Goal: Task Accomplishment & Management: Manage account settings

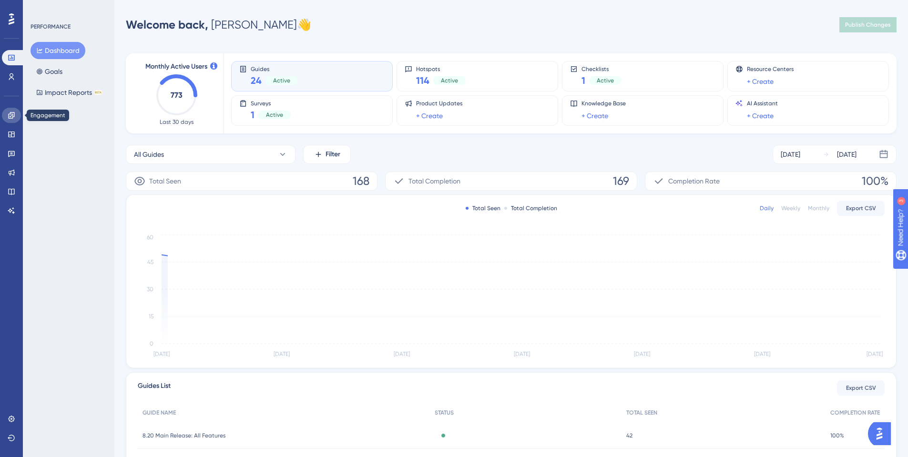
click at [13, 117] on icon at bounding box center [11, 115] width 6 height 6
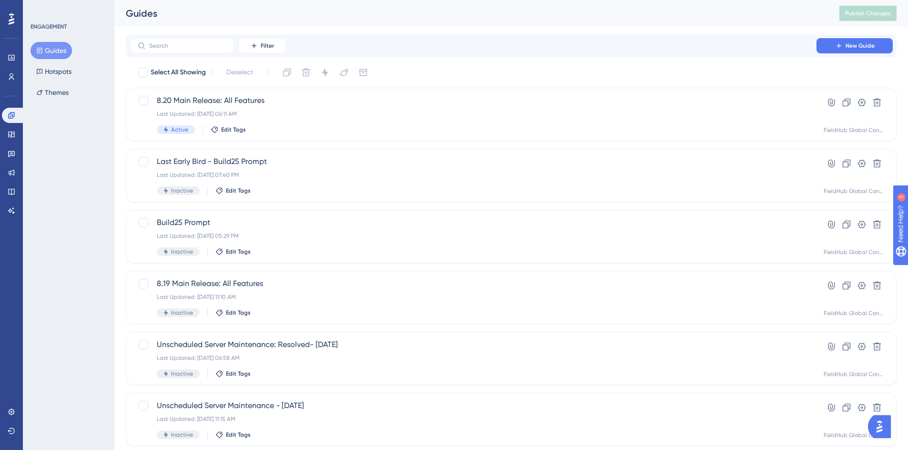
click at [58, 48] on button "Guides" at bounding box center [51, 50] width 41 height 17
click at [11, 56] on icon at bounding box center [11, 58] width 6 height 6
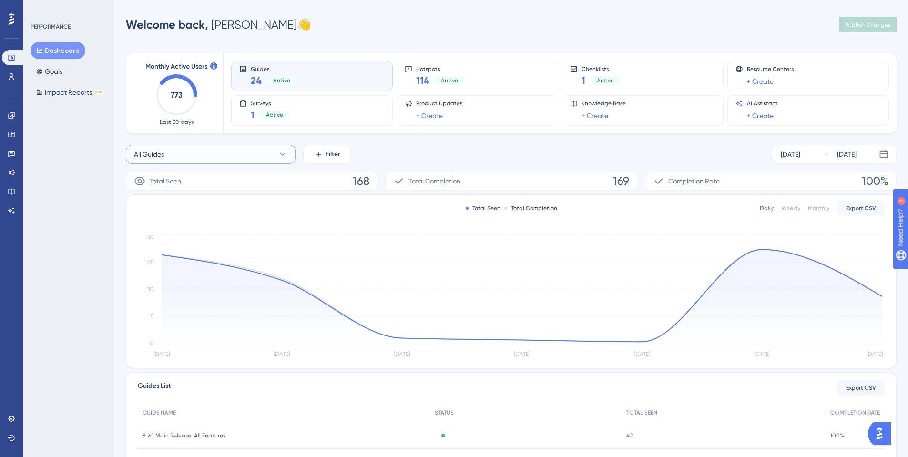
click at [218, 155] on button "All Guides" at bounding box center [211, 154] width 170 height 19
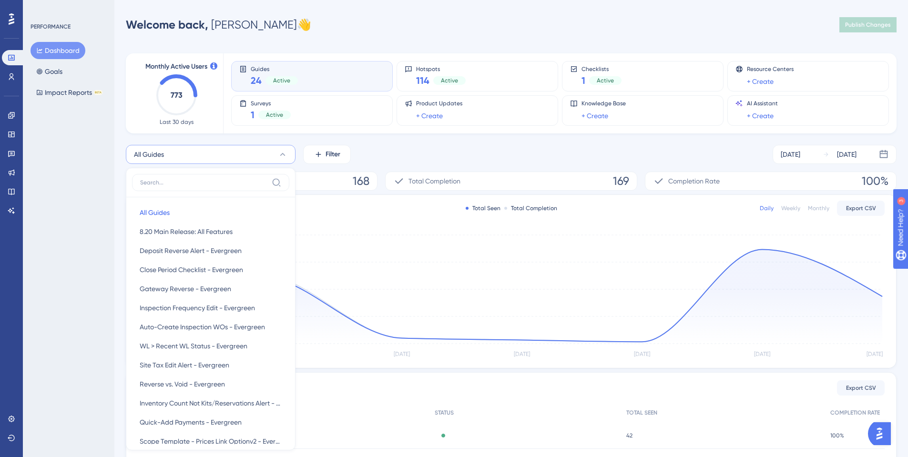
scroll to position [70, 0]
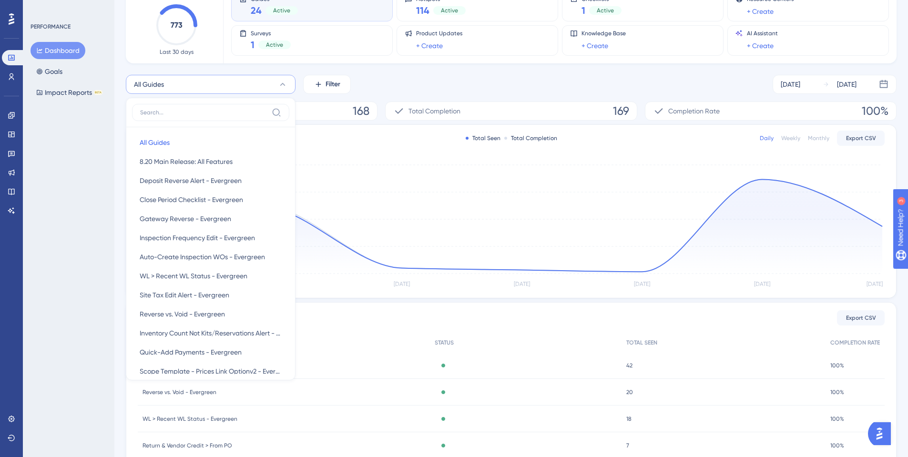
click at [419, 70] on div "Monthly Active Users 773 Last 30 days Guides 24 Active Hotspots 114 Active Chec…" at bounding box center [511, 244] width 771 height 545
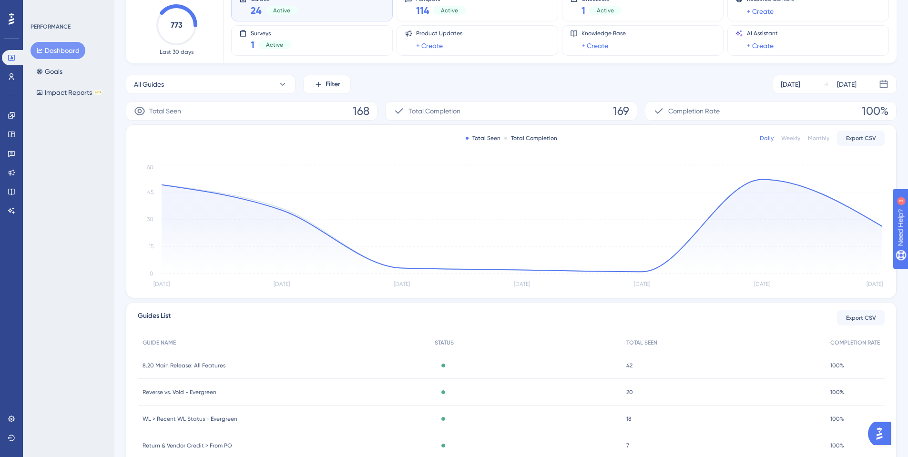
click at [11, 15] on icon at bounding box center [12, 19] width 6 height 12
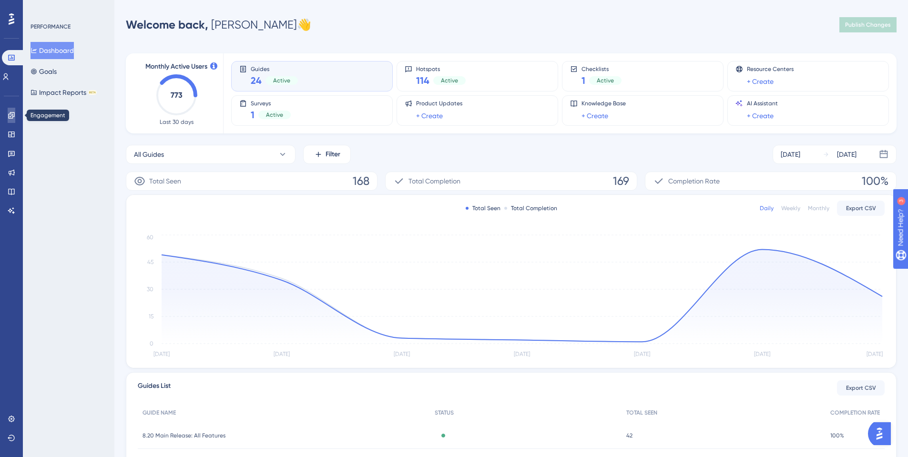
click at [13, 116] on icon at bounding box center [11, 115] width 6 height 6
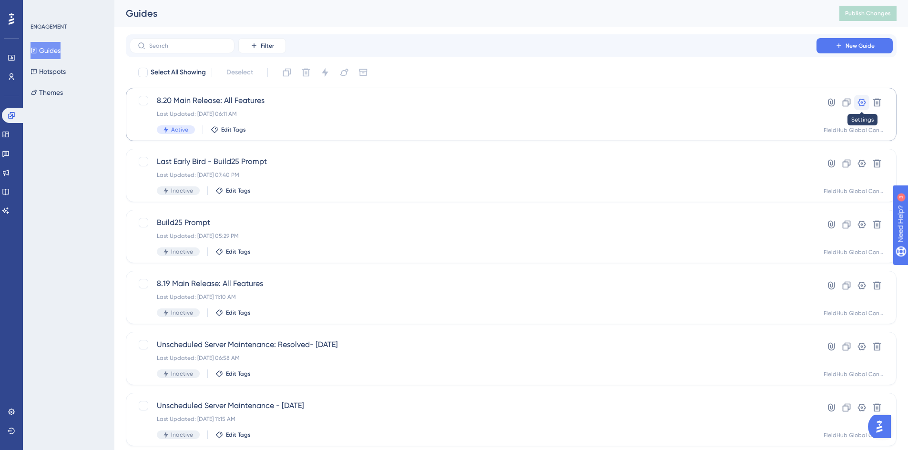
click at [860, 105] on icon at bounding box center [862, 103] width 8 height 8
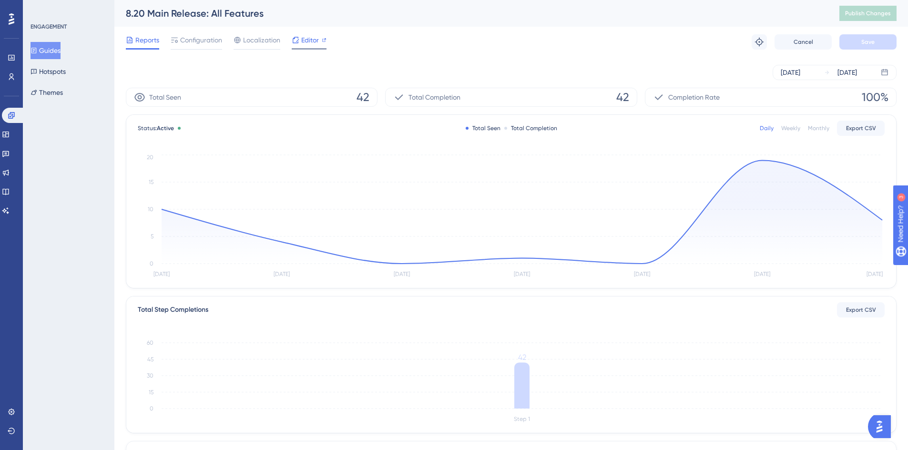
click at [316, 40] on span "Editor" at bounding box center [310, 39] width 18 height 11
click at [202, 41] on span "Configuration" at bounding box center [201, 39] width 42 height 11
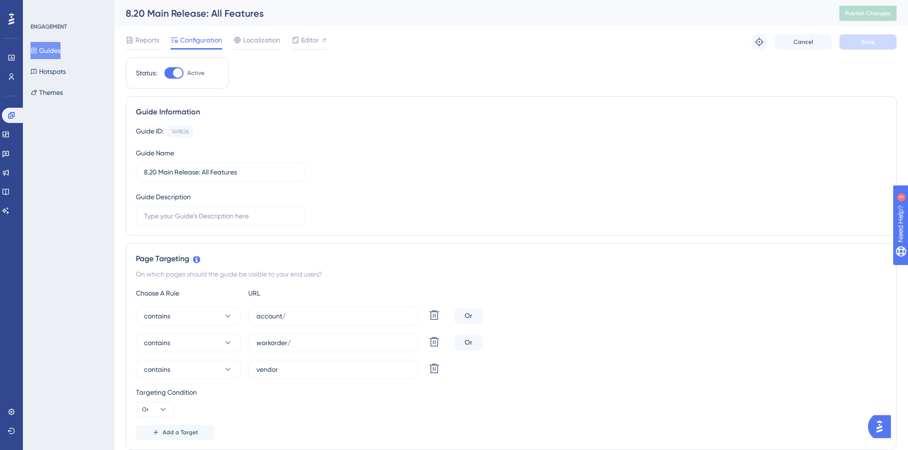
click at [178, 72] on div at bounding box center [178, 73] width 10 height 10
click at [164, 73] on input "Active" at bounding box center [164, 73] width 0 height 0
checkbox input "false"
click at [876, 47] on button "Save" at bounding box center [868, 41] width 57 height 15
click at [876, 13] on span "Publish Changes" at bounding box center [868, 14] width 46 height 8
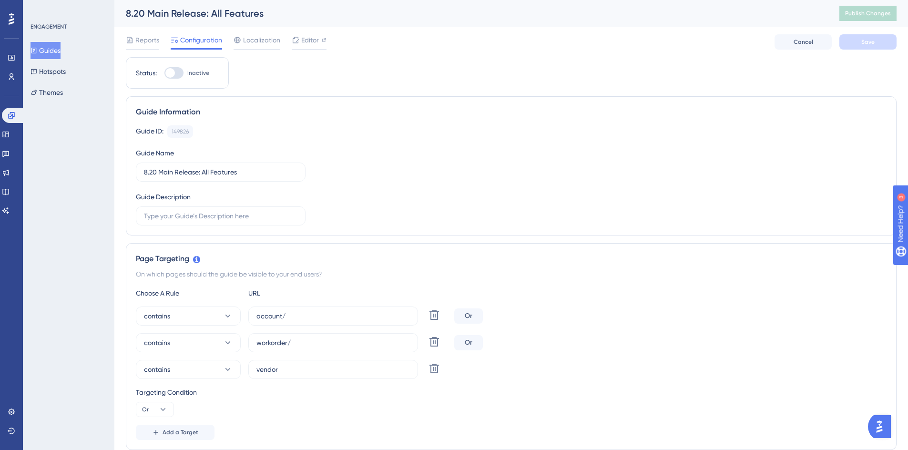
click at [54, 51] on button "Guides" at bounding box center [46, 50] width 30 height 17
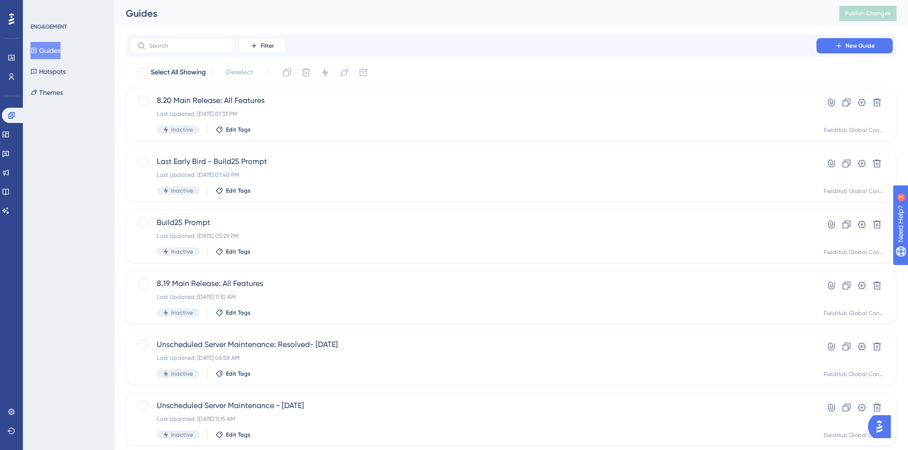
click at [14, 22] on div at bounding box center [11, 18] width 15 height 15
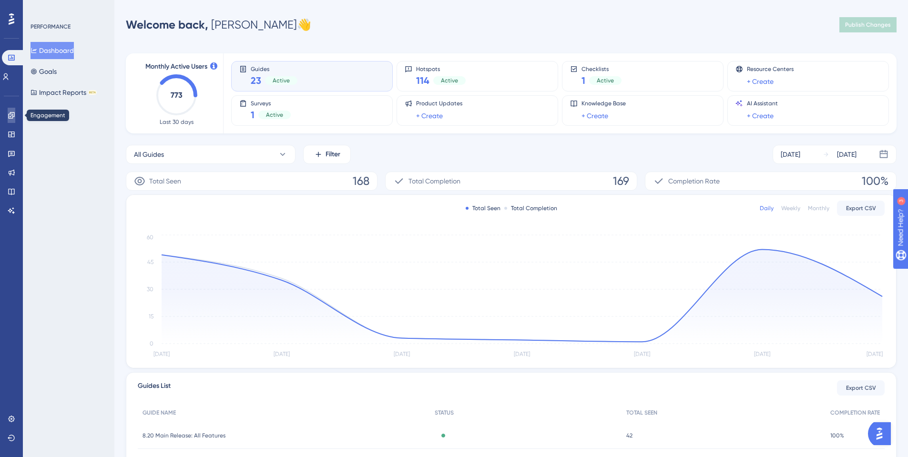
click at [13, 114] on icon at bounding box center [12, 116] width 8 height 8
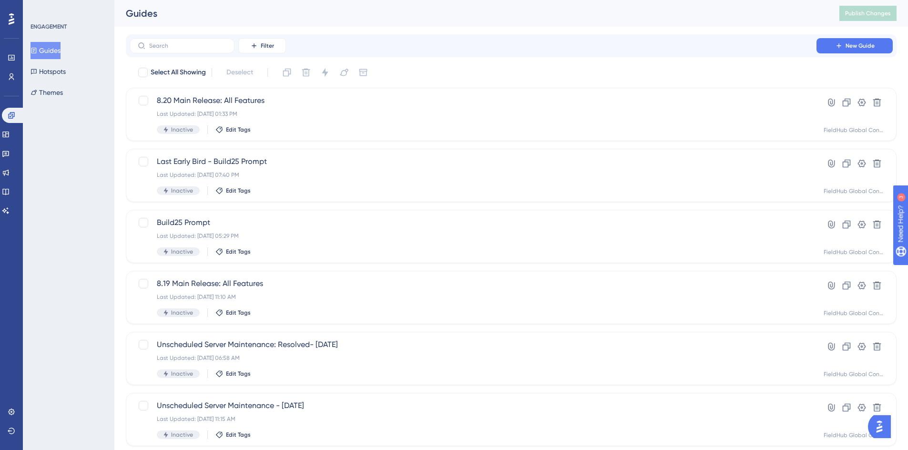
drag, startPoint x: 286, startPoint y: 18, endPoint x: 277, endPoint y: 23, distance: 10.1
click at [287, 18] on div "Guides" at bounding box center [471, 13] width 690 height 13
click at [208, 49] on input "text" at bounding box center [187, 45] width 77 height 7
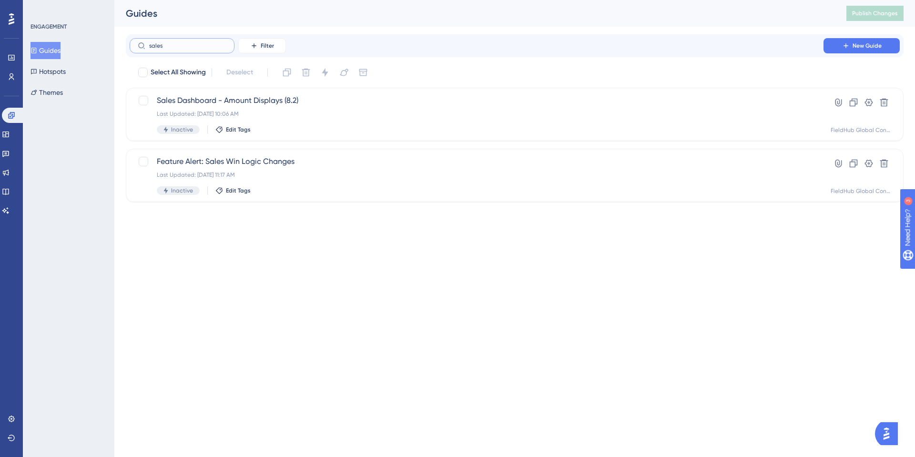
type input "sales t"
checkbox input "true"
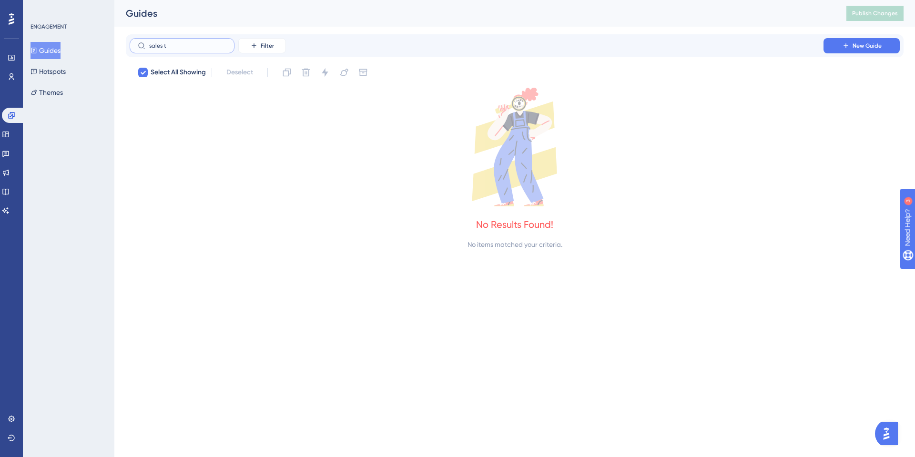
type input "sales"
checkbox input "false"
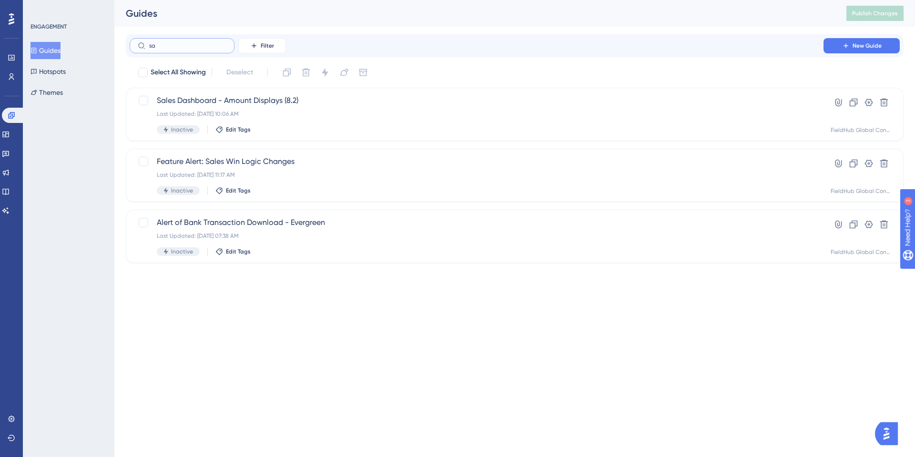
type input "s"
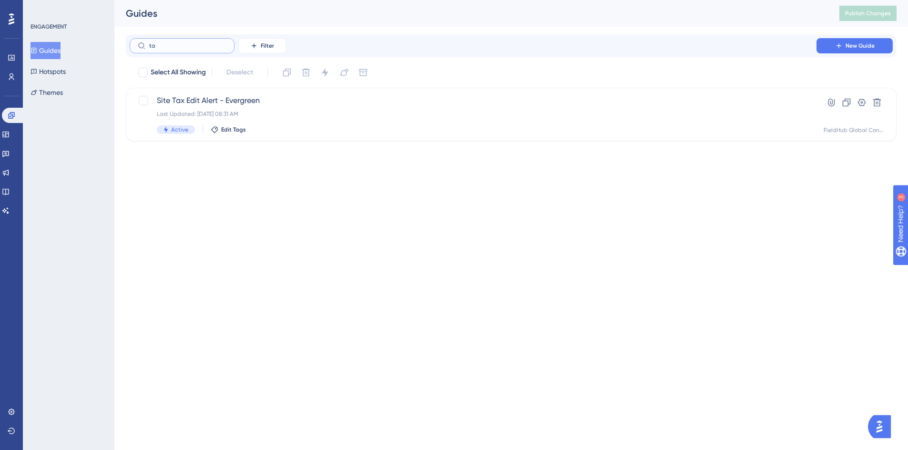
type input "t"
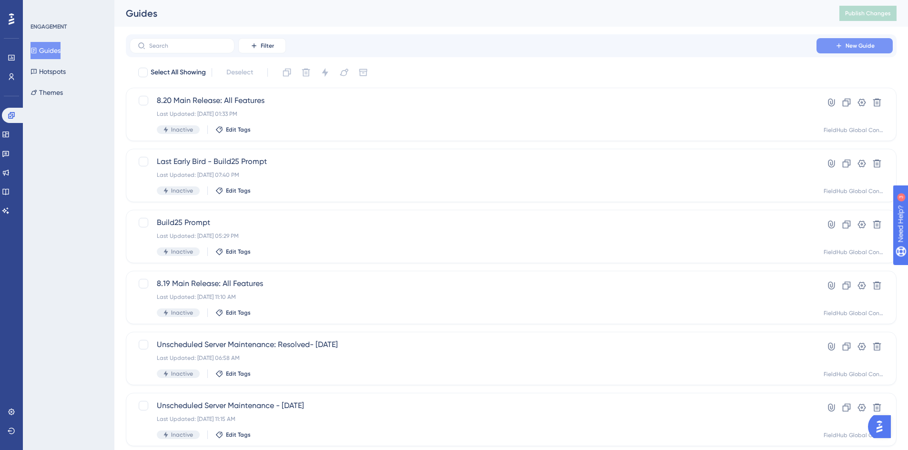
click at [834, 50] on button "New Guide" at bounding box center [855, 45] width 76 height 15
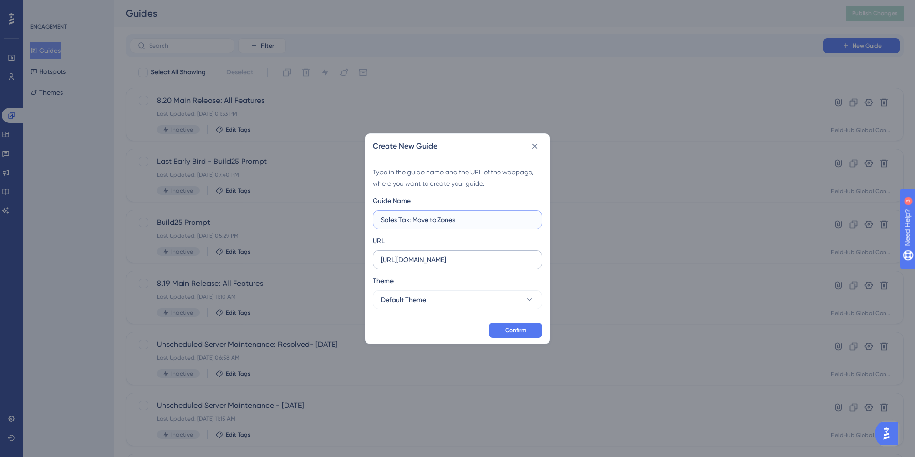
type input "Sales Tax: Move to Zones"
click at [428, 261] on input "https://ba1.dev.opsbase.net" at bounding box center [458, 260] width 154 height 10
paste input "https://preprod9.dev.opsbase.net/reports/sales-tax/"
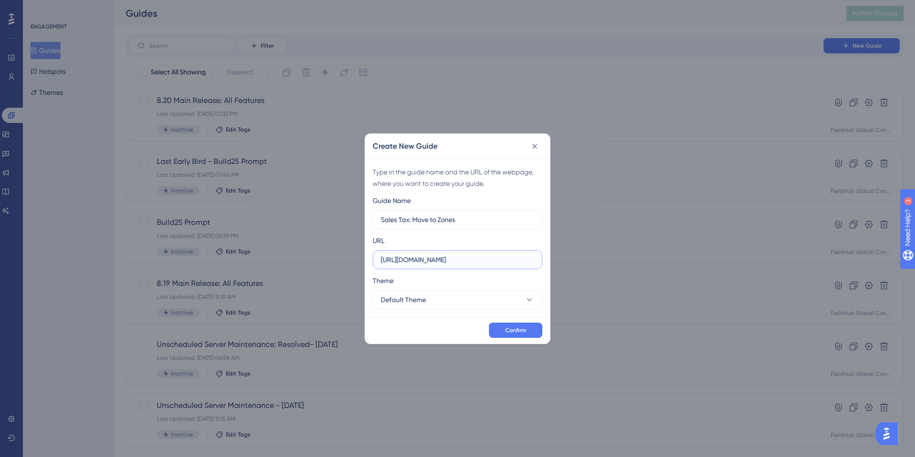
scroll to position [0, 10]
type input "https://preprod9.dev.opsbase.net/reports/sales-tax/"
click at [419, 295] on span "Default Theme" at bounding box center [403, 299] width 45 height 11
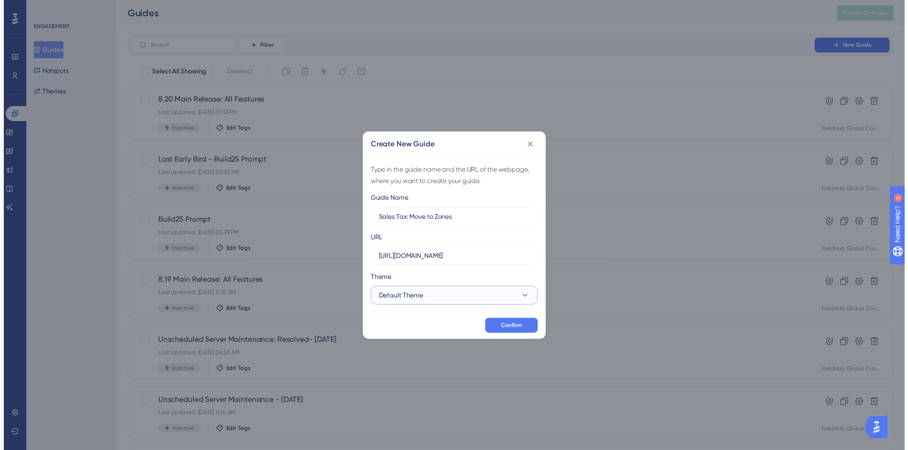
scroll to position [0, 0]
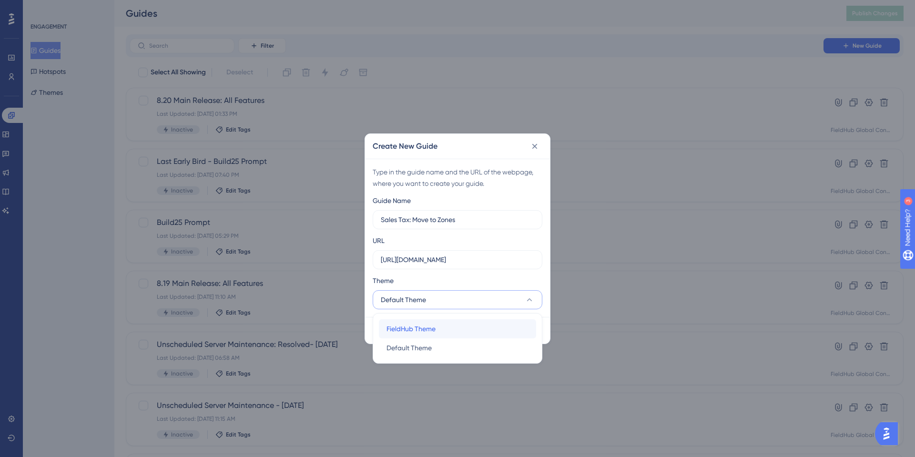
click at [417, 326] on span "FieldHub Theme" at bounding box center [411, 328] width 49 height 11
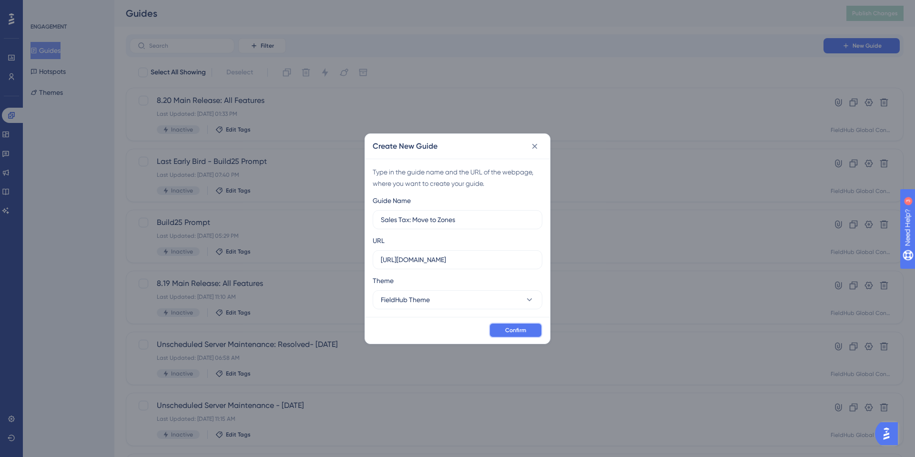
click at [511, 328] on span "Confirm" at bounding box center [515, 331] width 21 height 8
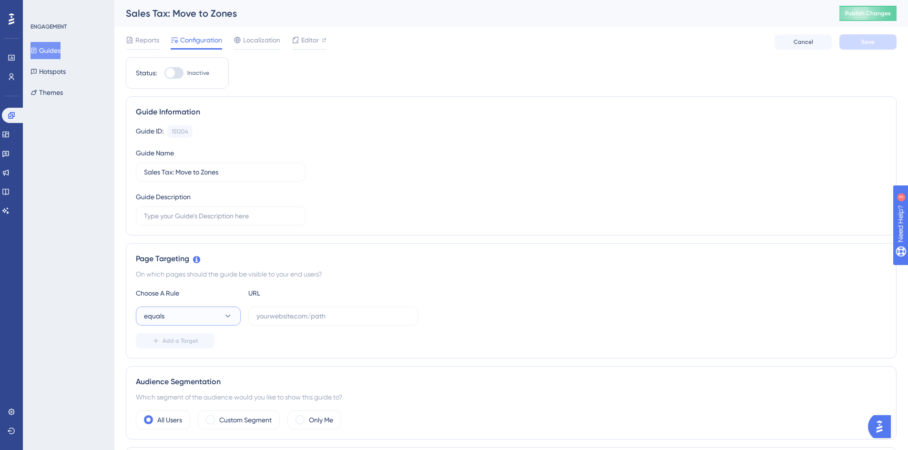
click at [212, 317] on button "equals" at bounding box center [188, 316] width 105 height 19
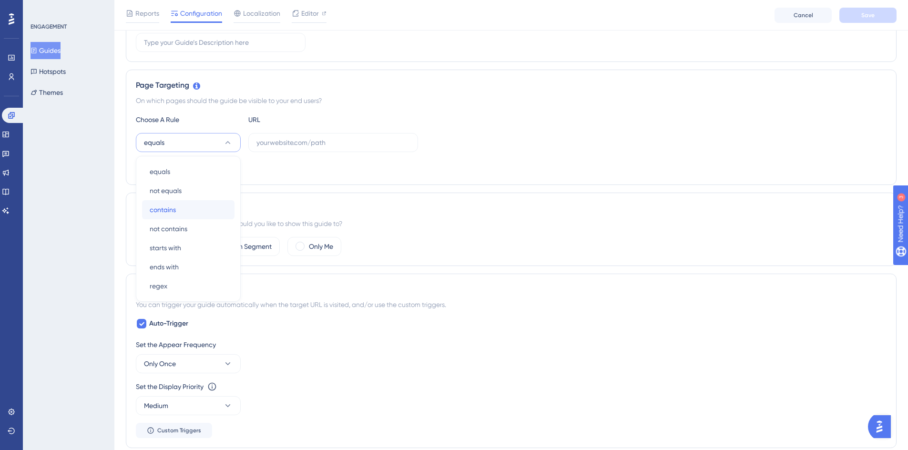
click at [189, 213] on div "contains contains" at bounding box center [188, 209] width 77 height 19
click at [218, 142] on button "contains" at bounding box center [188, 142] width 105 height 19
click at [177, 170] on div "equals equals" at bounding box center [188, 171] width 77 height 19
click at [295, 141] on input "text" at bounding box center [334, 142] width 154 height 10
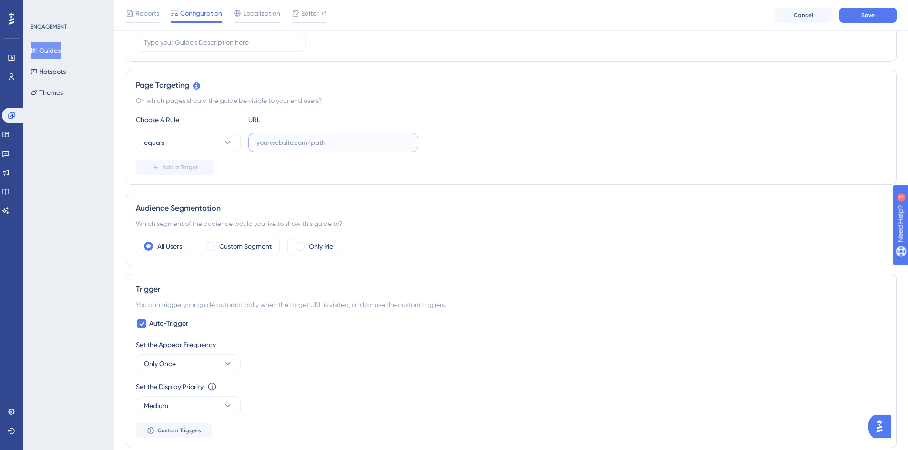
paste input "https://crm.wilsonssecurity.ca/reports/sales-tax/"
type input "https://crm.wilsonssecurity.ca/reports/sales-tax/"
click at [173, 171] on button "Add a Target" at bounding box center [175, 167] width 79 height 15
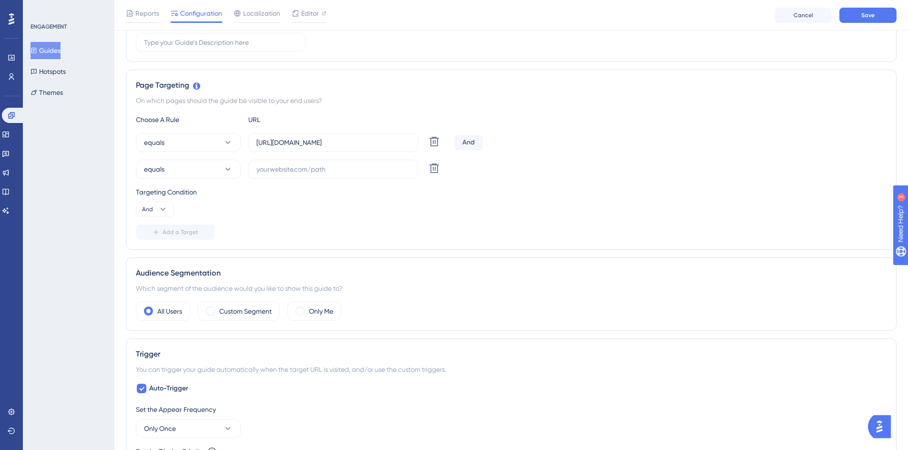
click at [464, 143] on div "And" at bounding box center [468, 142] width 29 height 15
click at [475, 144] on div "And" at bounding box center [468, 142] width 29 height 15
click at [469, 142] on div "And" at bounding box center [468, 142] width 29 height 15
click at [165, 210] on icon at bounding box center [163, 210] width 10 height 10
click at [155, 253] on div "Or Or" at bounding box center [155, 255] width 18 height 19
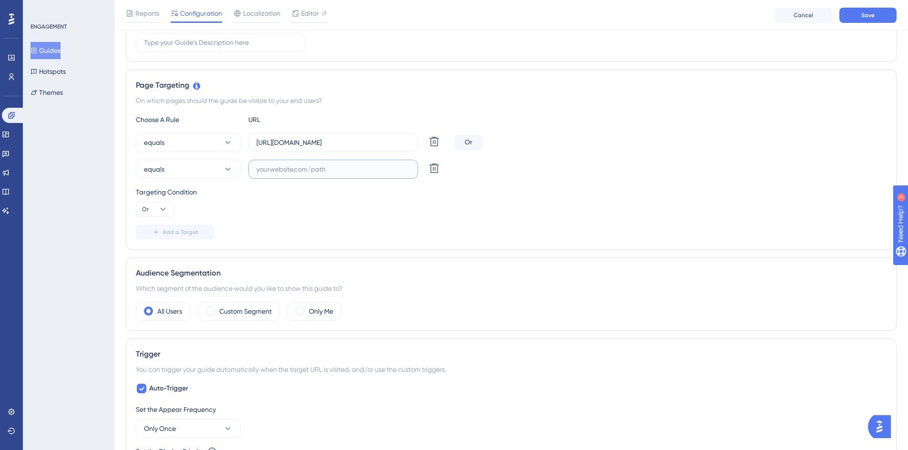
click at [273, 169] on input "text" at bounding box center [334, 169] width 154 height 10
paste input "https://crm.atlasalarmsystems.com/reports/sales-tax/"
type input "https://crm.atlasalarmsystems.com/reports/sales-tax/"
click at [167, 232] on span "Add a Target" at bounding box center [181, 232] width 36 height 8
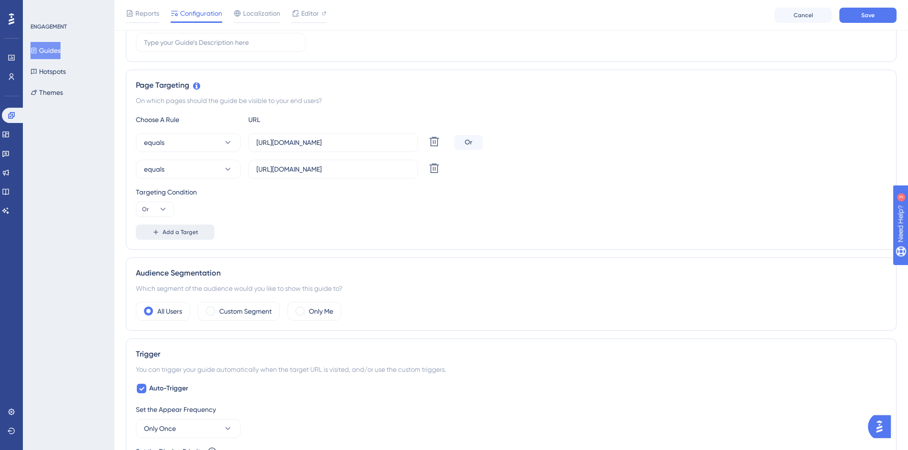
scroll to position [0, 0]
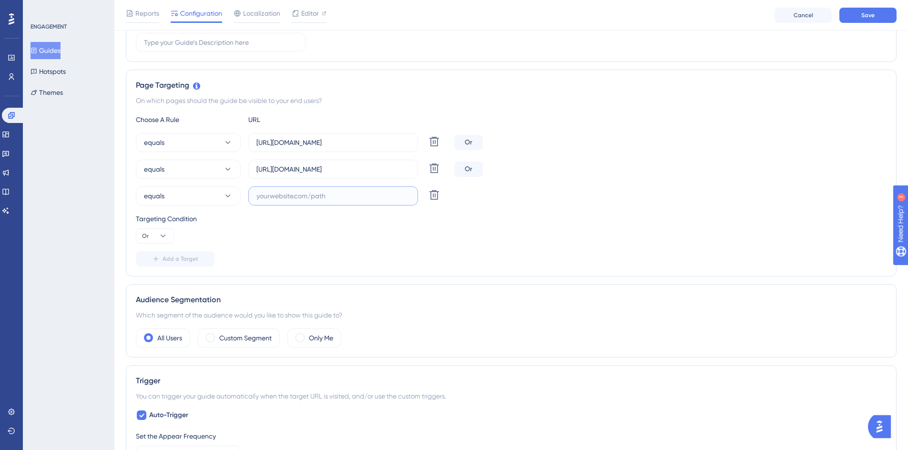
click at [284, 195] on input "text" at bounding box center [334, 196] width 154 height 10
paste input "https://crm.depssecuritygroup.com/reports/sales-tax/"
type input "https://crm.depssecuritygroup.com/reports/sales-tax/"
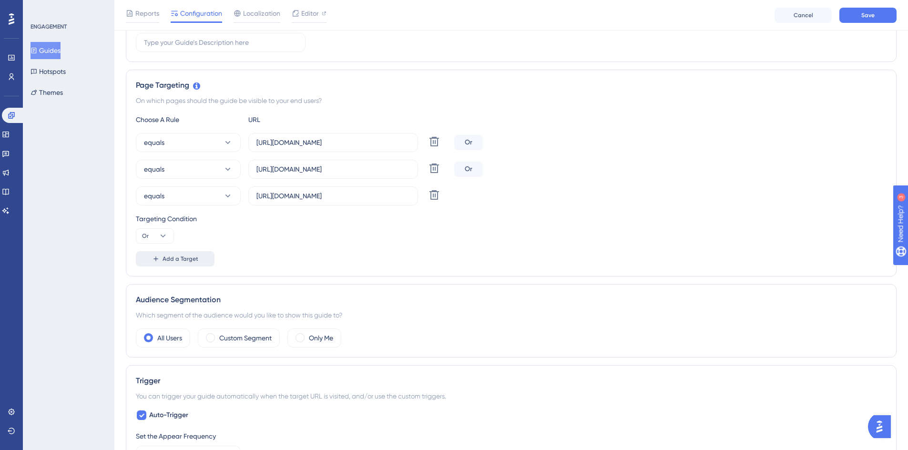
click at [177, 259] on span "Add a Target" at bounding box center [181, 259] width 36 height 8
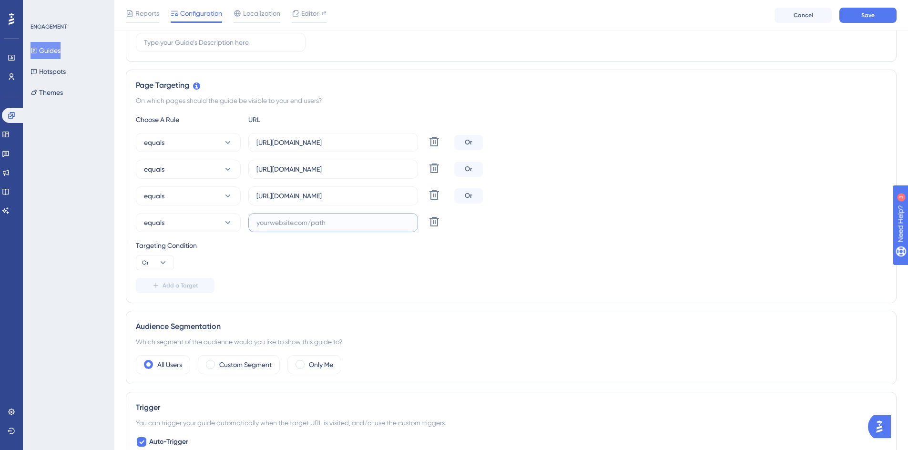
click at [282, 224] on input "text" at bounding box center [334, 222] width 154 height 10
paste input "https://crm.securitytexas.com/reports/sales-tax/"
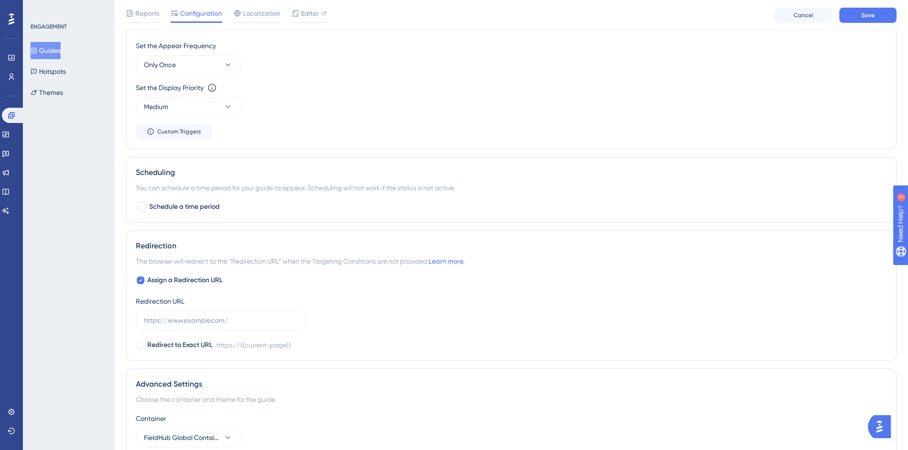
scroll to position [619, 0]
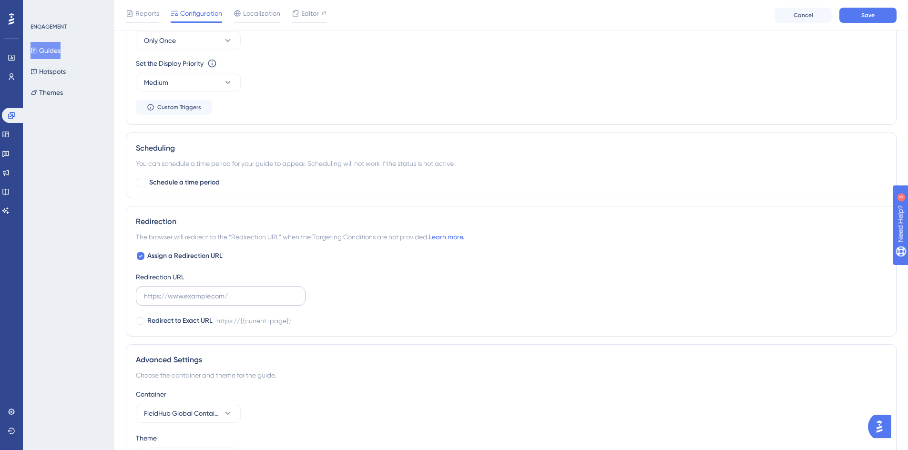
type input "https://crm.securitytexas.com/reports/sales-tax/"
click at [199, 292] on input "text" at bounding box center [221, 296] width 154 height 10
click at [195, 297] on input "text" at bounding box center [221, 296] width 154 height 10
paste input "https://crm.fieldhub.com/reports/sales-tax/"
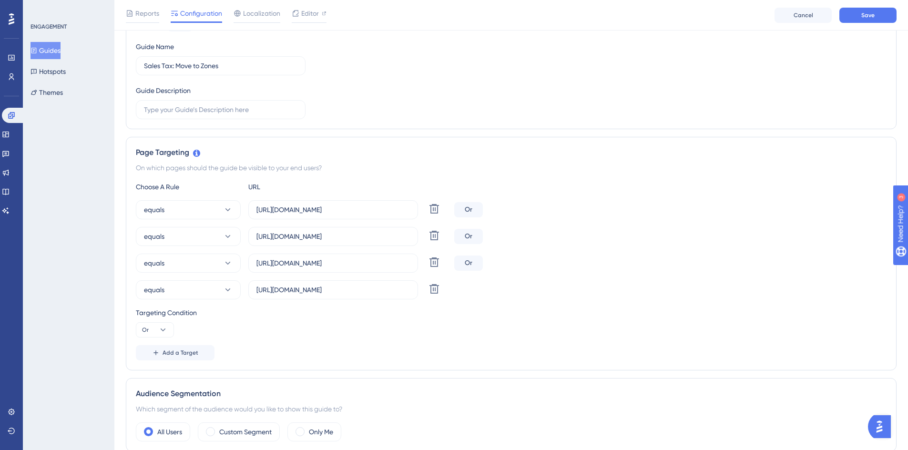
scroll to position [0, 0]
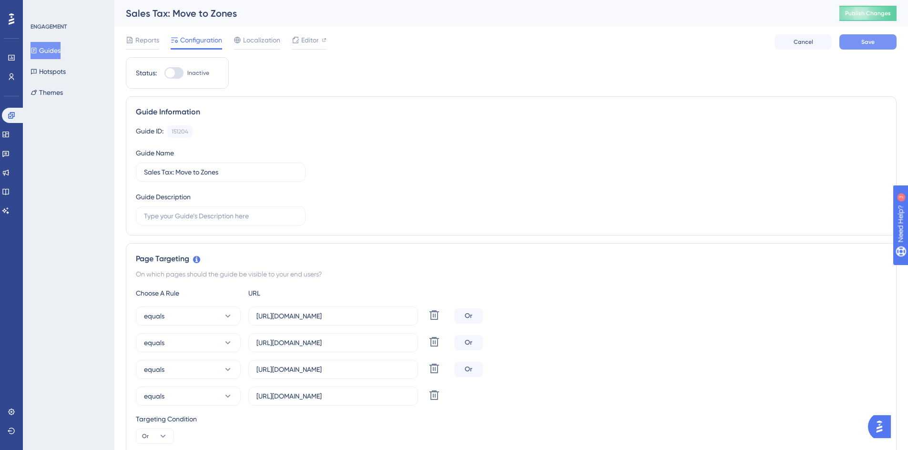
type input "https://crm.fieldhub.com/reports/sales-tax/"
click at [863, 44] on span "Save" at bounding box center [868, 42] width 13 height 8
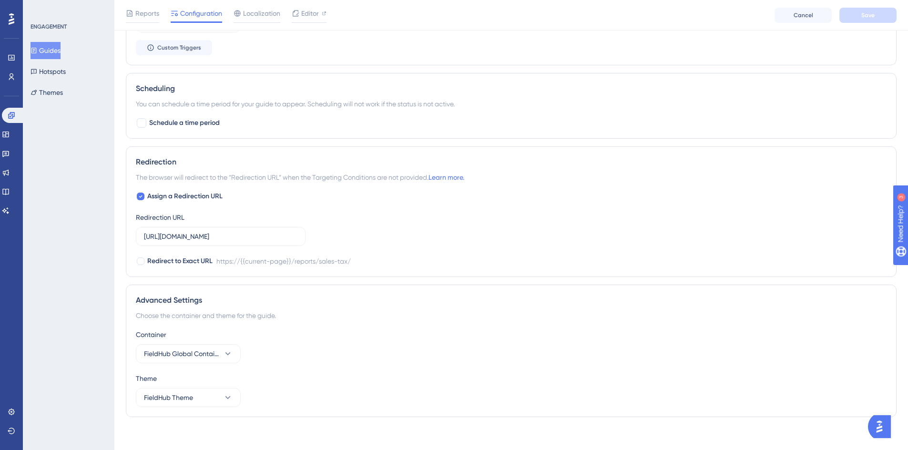
scroll to position [684, 0]
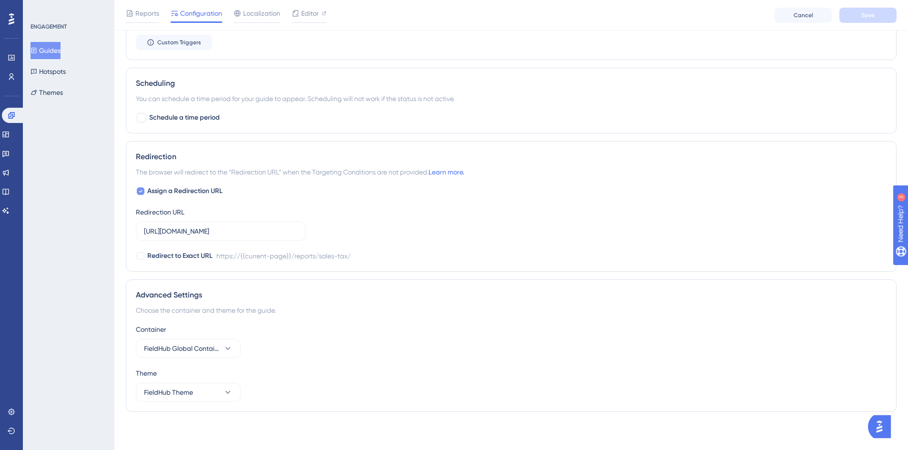
click at [139, 191] on icon at bounding box center [140, 191] width 3 height 2
checkbox input "false"
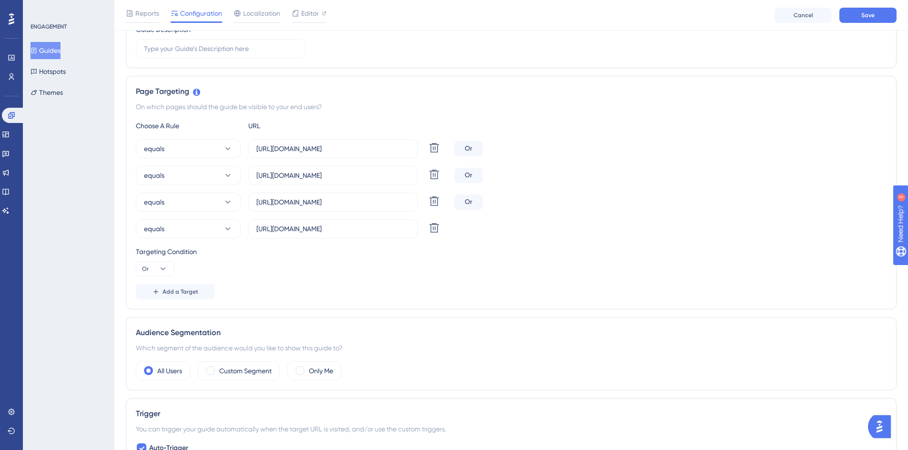
scroll to position [0, 0]
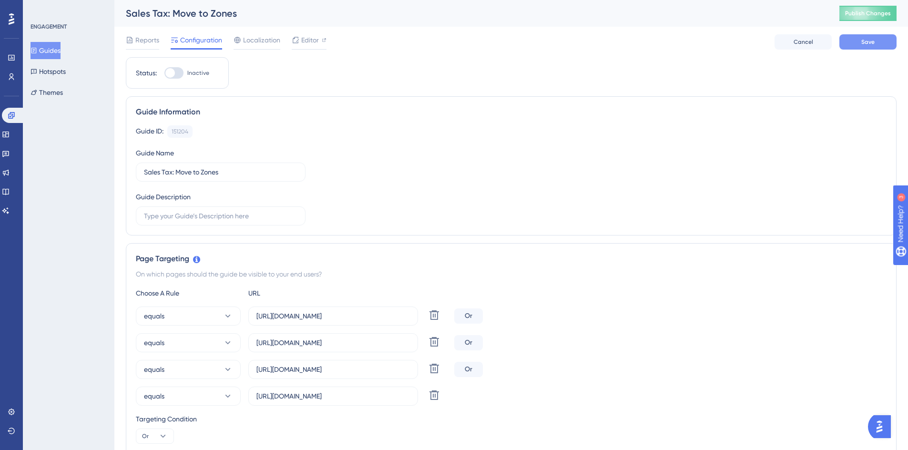
click at [857, 34] on button "Save" at bounding box center [868, 41] width 57 height 15
click at [307, 40] on span "Editor" at bounding box center [310, 39] width 18 height 11
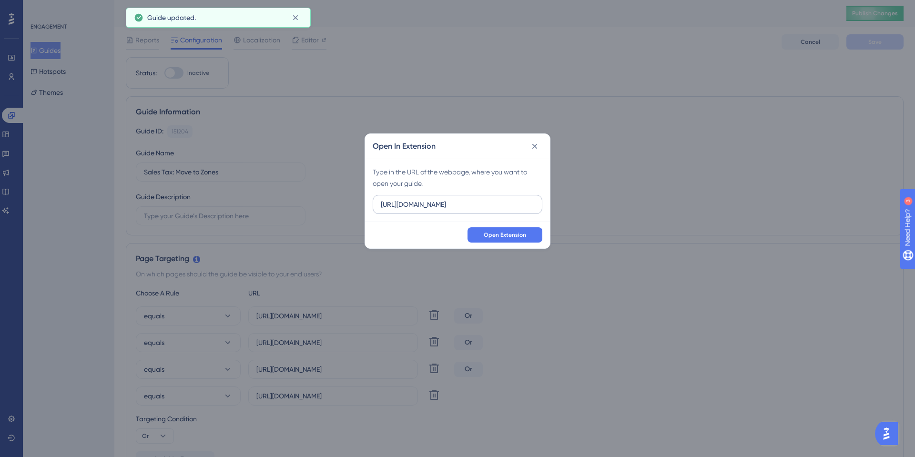
click at [432, 203] on input "https://ba1.dev.opsbase.net" at bounding box center [458, 204] width 154 height 10
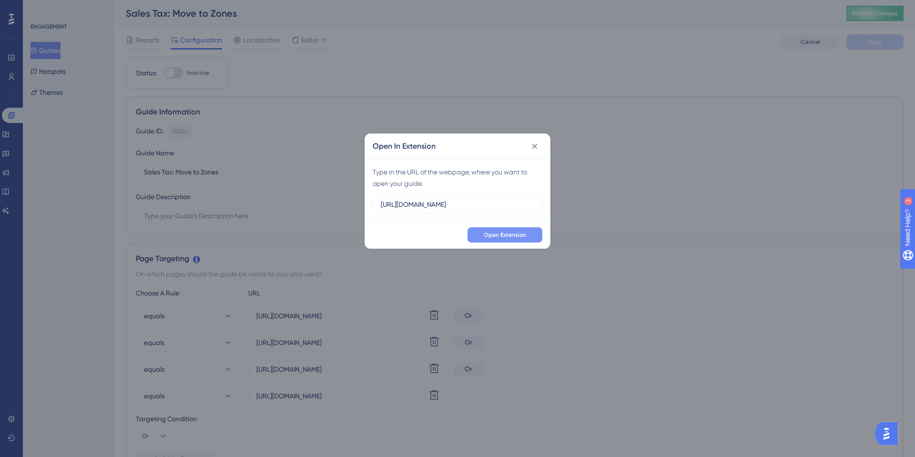
type input "https://crm.fieldhub.com/reports/sales-tax/"
click at [479, 234] on button "Open Extension" at bounding box center [505, 234] width 75 height 15
drag, startPoint x: 480, startPoint y: 204, endPoint x: 378, endPoint y: 195, distance: 102.9
click at [378, 195] on label "https://ba1.dev.opsbase.net" at bounding box center [458, 204] width 170 height 19
click at [534, 148] on icon at bounding box center [535, 147] width 10 height 10
